Goal: Task Accomplishment & Management: Complete application form

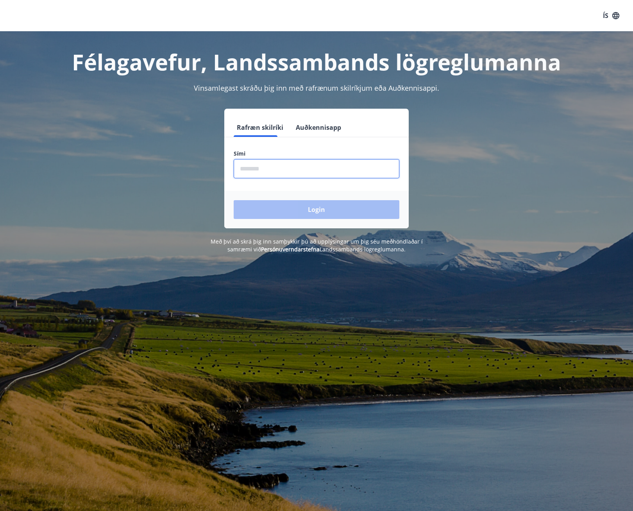
click at [315, 169] on input "phone" at bounding box center [317, 168] width 166 height 19
click at [323, 169] on input "phone" at bounding box center [317, 168] width 166 height 19
type input "********"
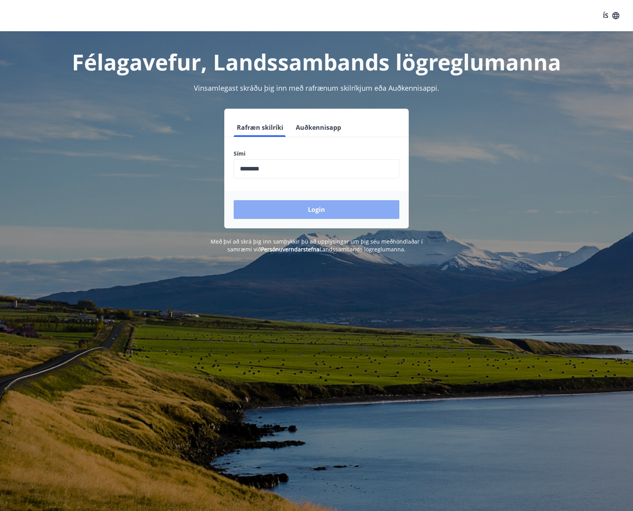
drag, startPoint x: 319, startPoint y: 175, endPoint x: 296, endPoint y: 204, distance: 37.6
click at [296, 204] on button "Login" at bounding box center [317, 209] width 166 height 19
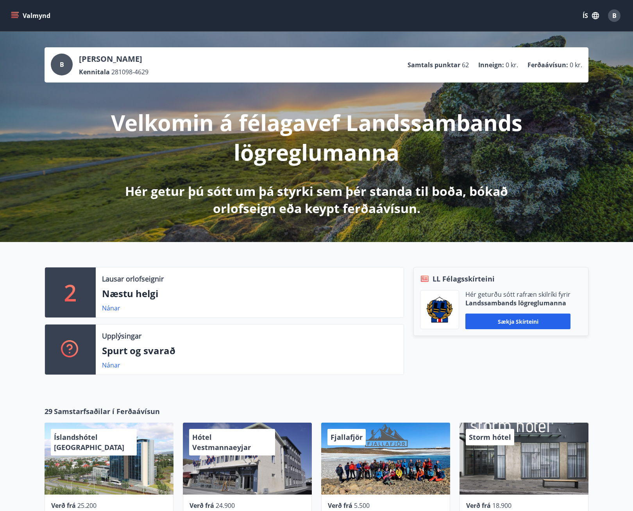
click at [33, 16] on button "Valmynd" at bounding box center [31, 16] width 44 height 14
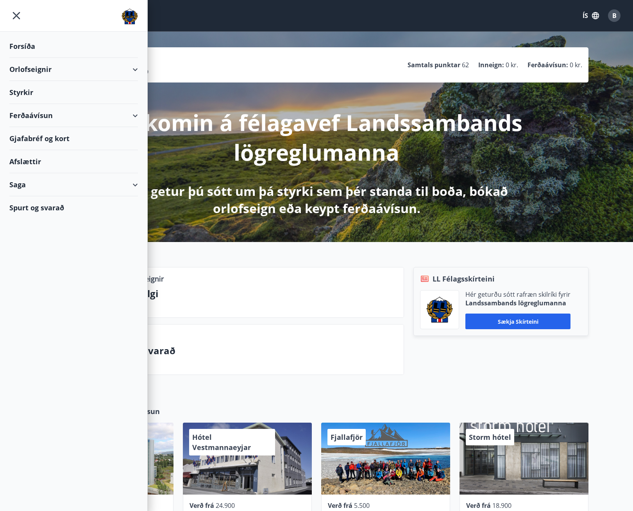
click at [77, 91] on div "Styrkir" at bounding box center [73, 92] width 129 height 23
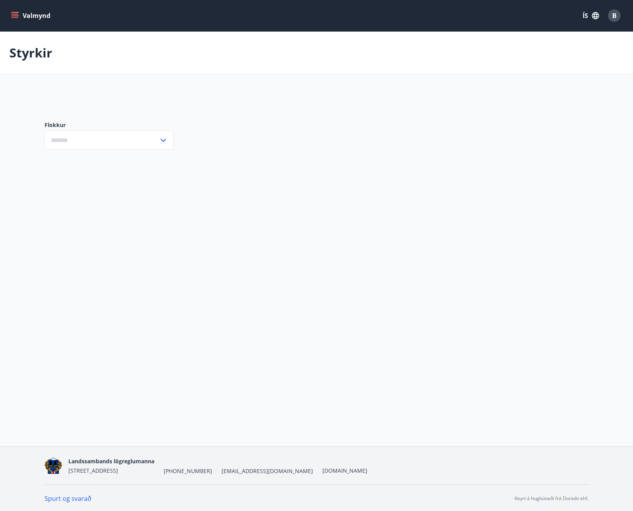
type input "***"
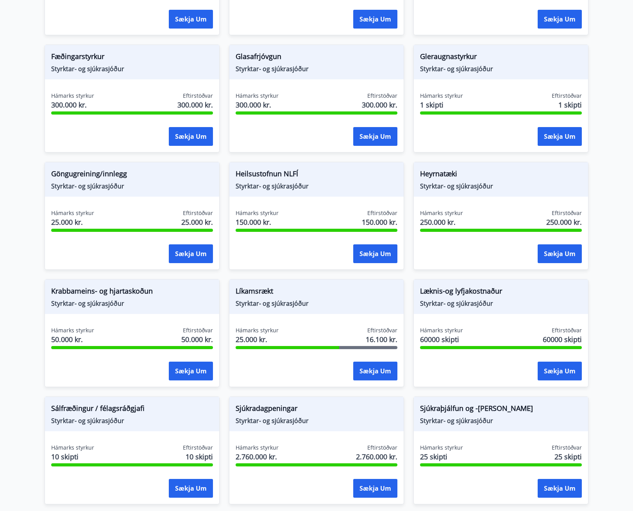
scroll to position [352, 0]
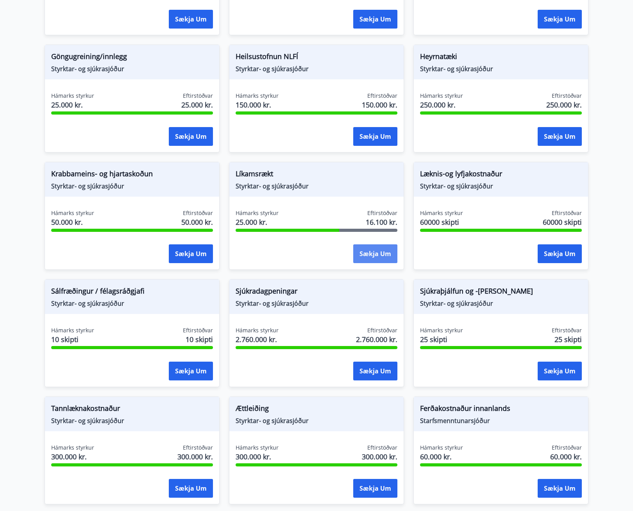
click at [384, 250] on button "Sækja um" at bounding box center [375, 253] width 44 height 19
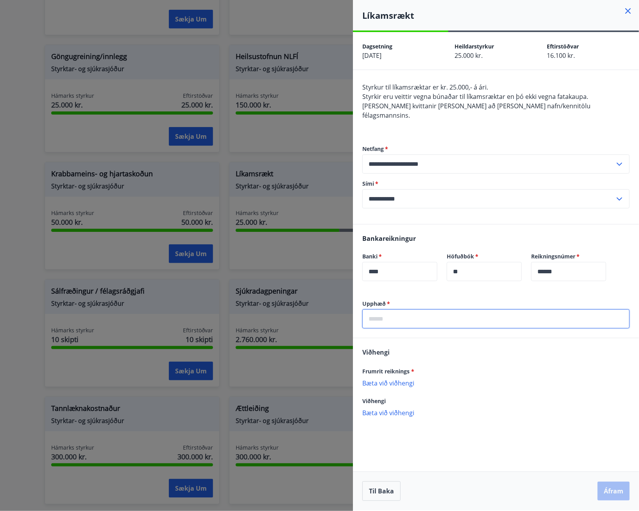
click at [412, 309] on input "text" at bounding box center [495, 318] width 267 height 19
type input "****"
click at [397, 368] on div "Frumrit reiknings * Bæta við viðhengi Viðhengi er nauðsynlegt!" at bounding box center [495, 380] width 267 height 28
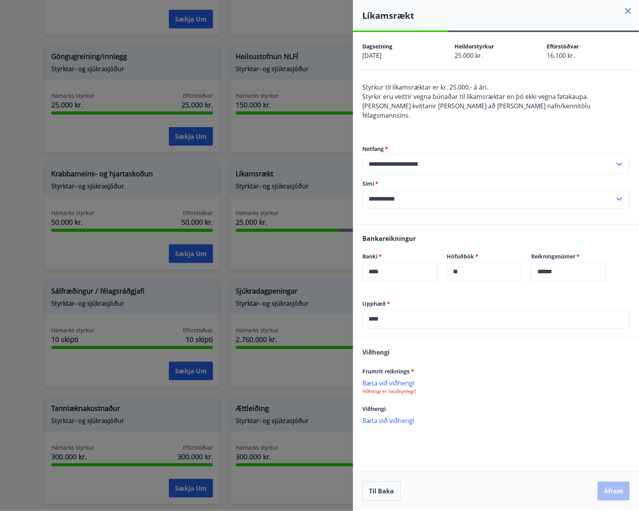
click at [395, 379] on p "Bæta við viðhengi" at bounding box center [495, 383] width 267 height 8
click at [607, 487] on button "Áfram" at bounding box center [613, 490] width 32 height 19
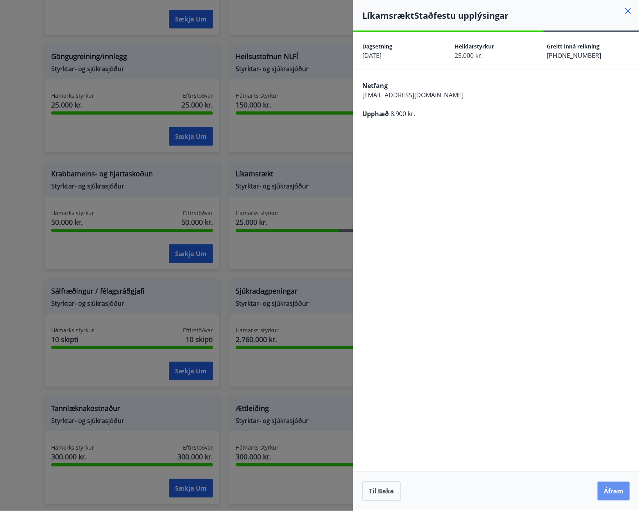
click at [607, 487] on button "Áfram" at bounding box center [613, 490] width 32 height 19
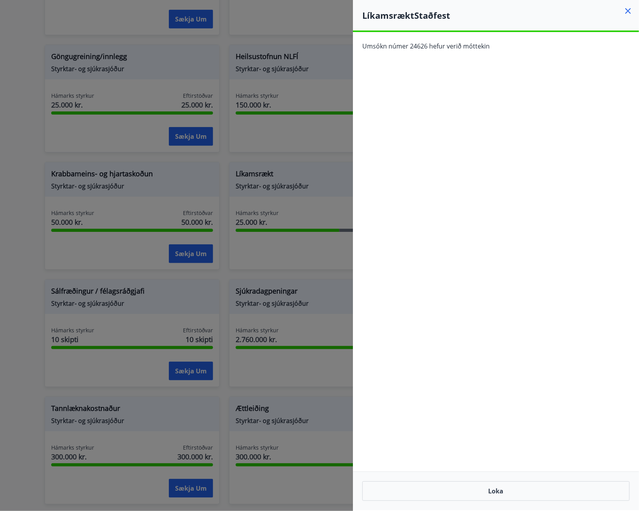
click at [621, 4] on div "Líkamsrækt Staðfest" at bounding box center [496, 15] width 286 height 30
click at [624, 9] on icon at bounding box center [627, 10] width 9 height 9
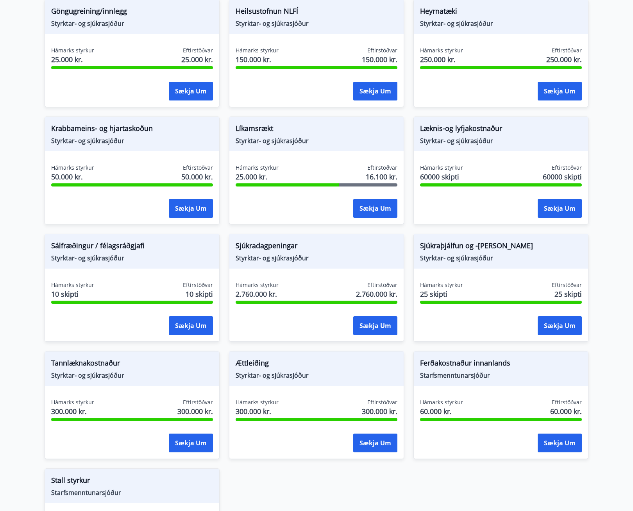
scroll to position [534, 0]
